Goal: Information Seeking & Learning: Learn about a topic

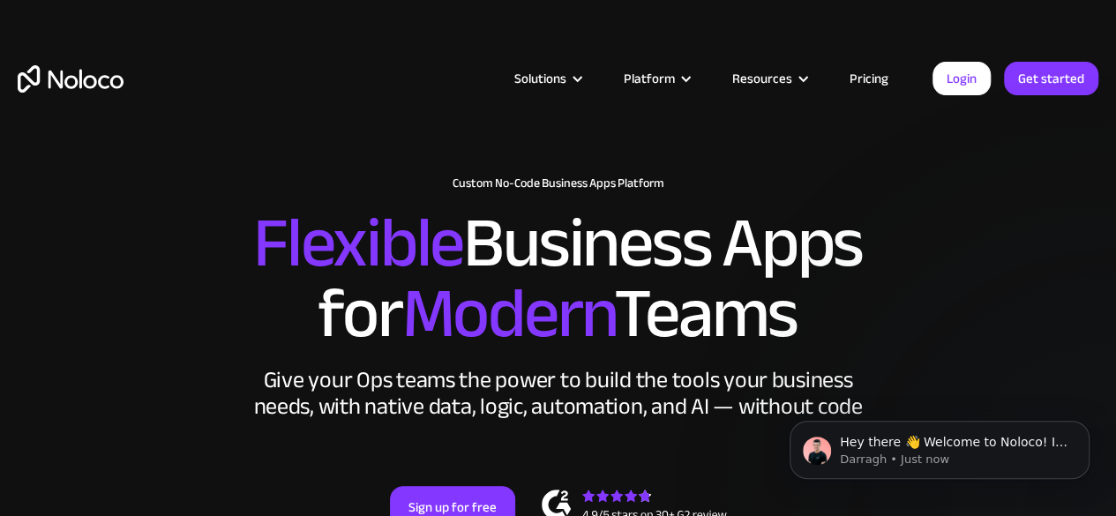
click at [881, 75] on link "Pricing" at bounding box center [869, 78] width 83 height 23
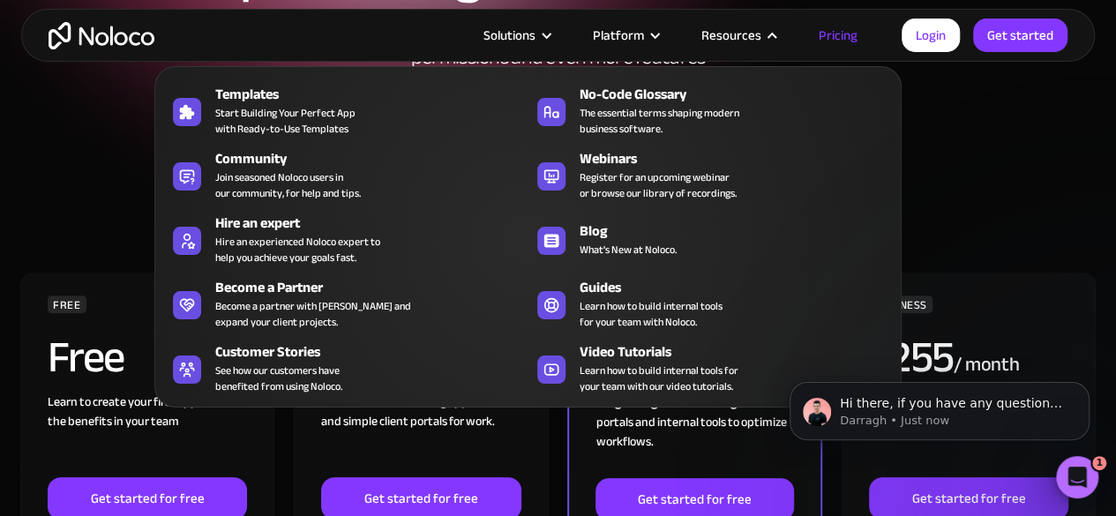
scroll to position [176, 0]
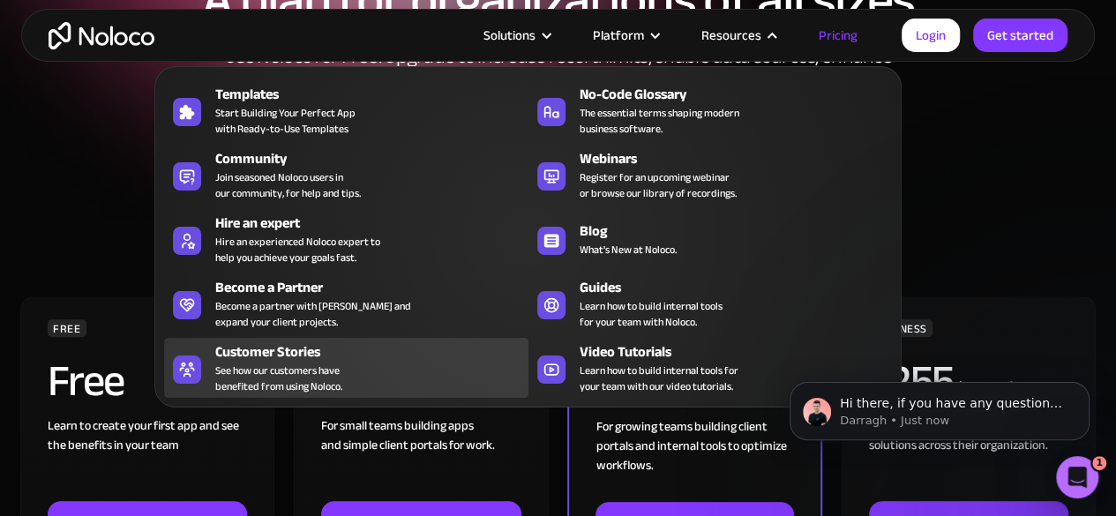
click at [256, 349] on div "Customer Stories" at bounding box center [375, 351] width 320 height 21
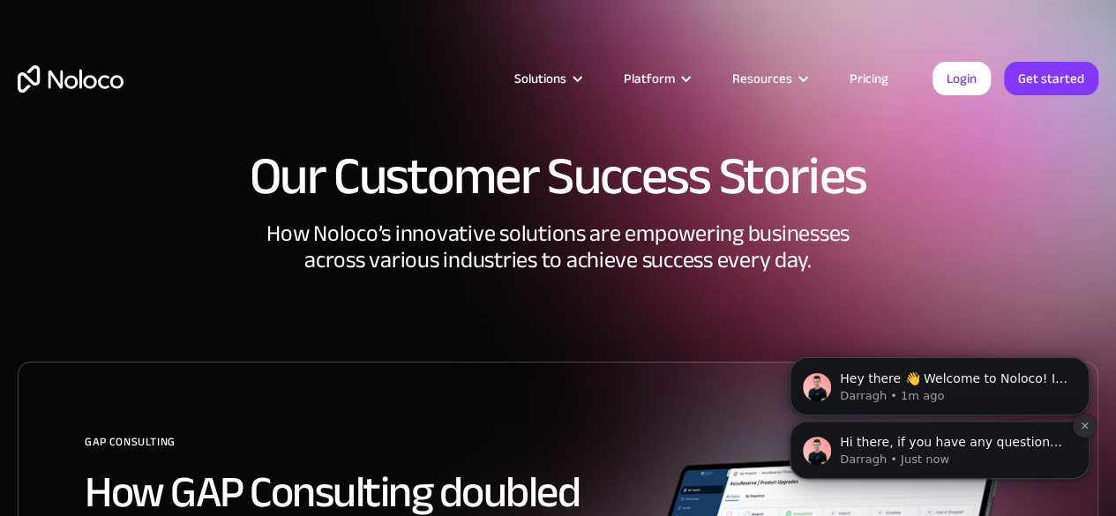
click at [1082, 424] on icon "Dismiss notification" at bounding box center [1085, 426] width 10 height 10
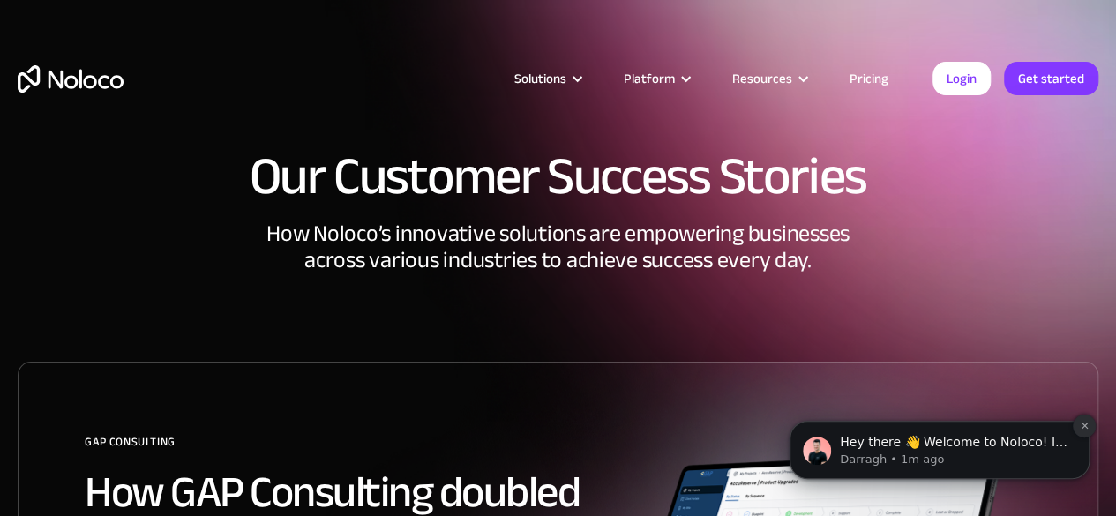
click at [1084, 424] on icon "Dismiss notification" at bounding box center [1085, 426] width 10 height 10
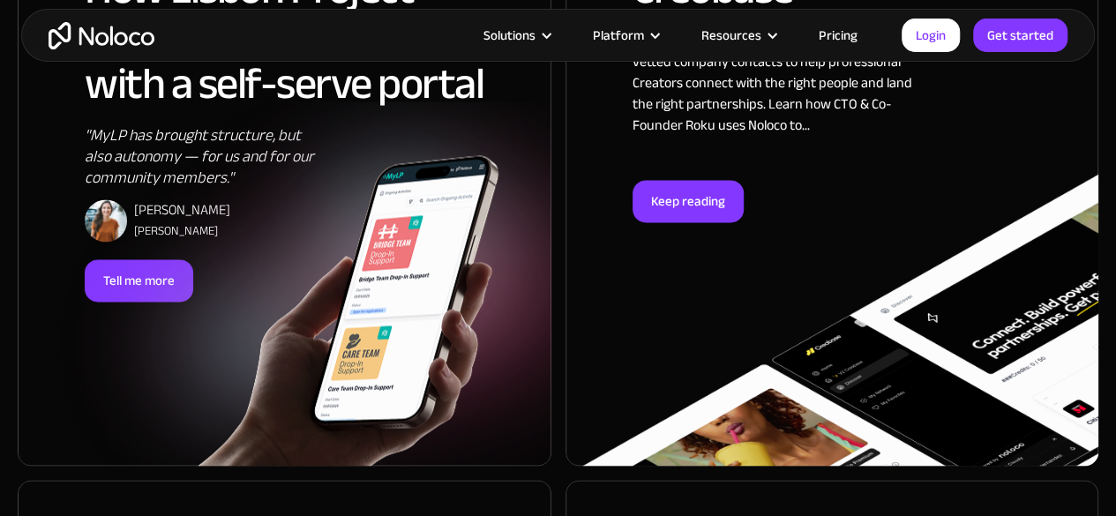
scroll to position [1323, 0]
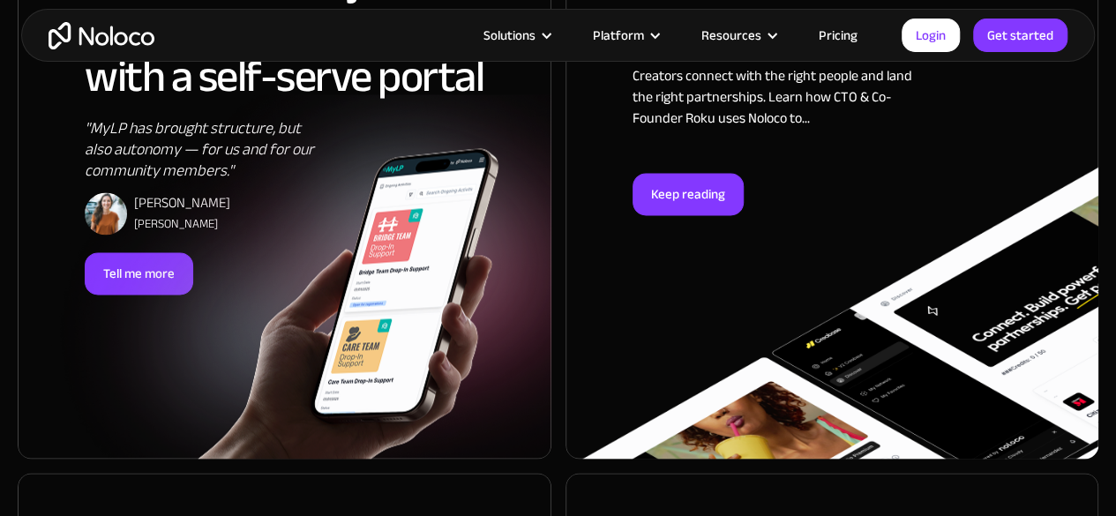
click at [145, 318] on img at bounding box center [293, 303] width 410 height 311
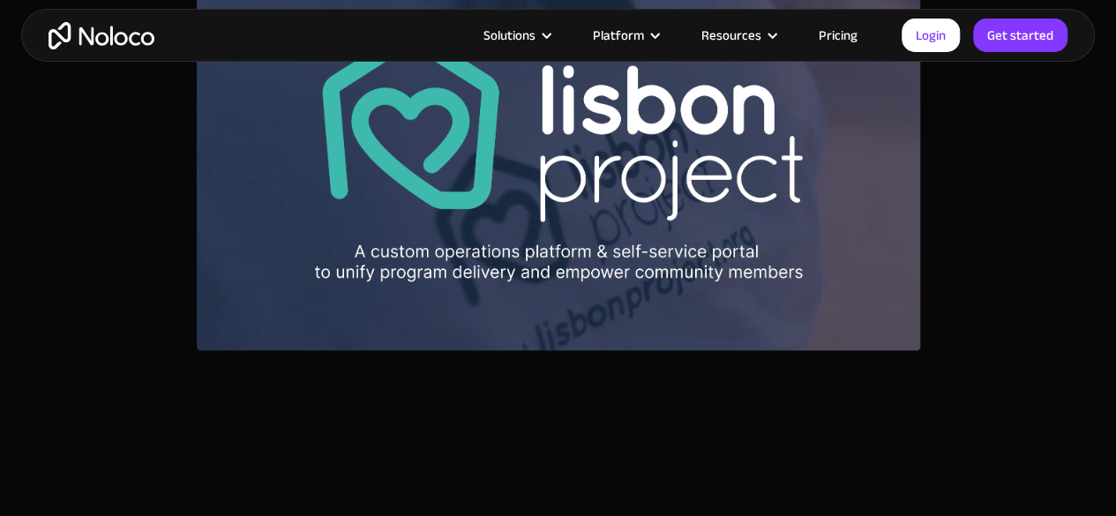
scroll to position [970, 0]
